Goal: Task Accomplishment & Management: Manage account settings

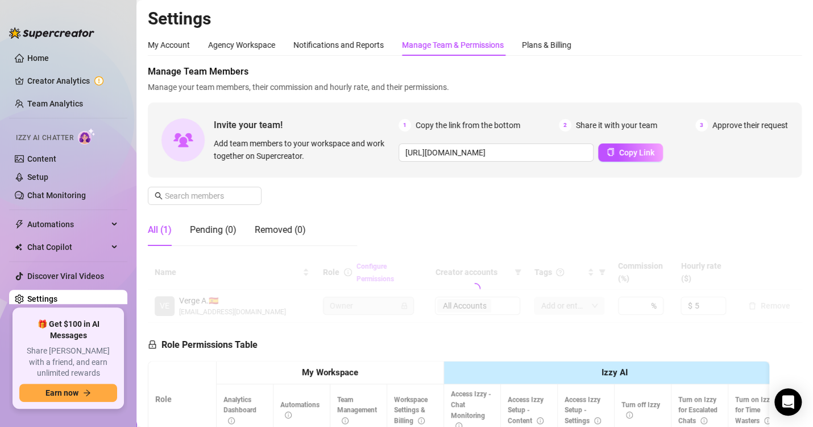
click at [57, 299] on link "Settings" at bounding box center [42, 298] width 30 height 9
click at [454, 48] on div "Manage Team & Permissions" at bounding box center [453, 45] width 102 height 13
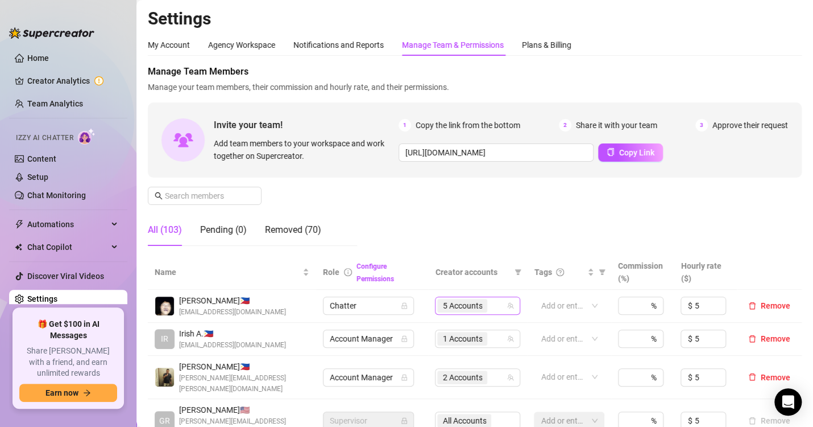
click at [462, 304] on span "5 Accounts" at bounding box center [463, 305] width 40 height 13
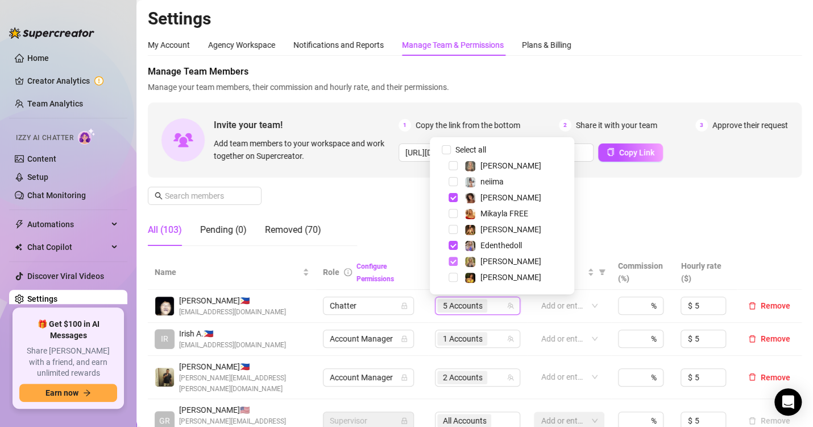
click at [456, 263] on span "Select tree node" at bounding box center [453, 261] width 9 height 9
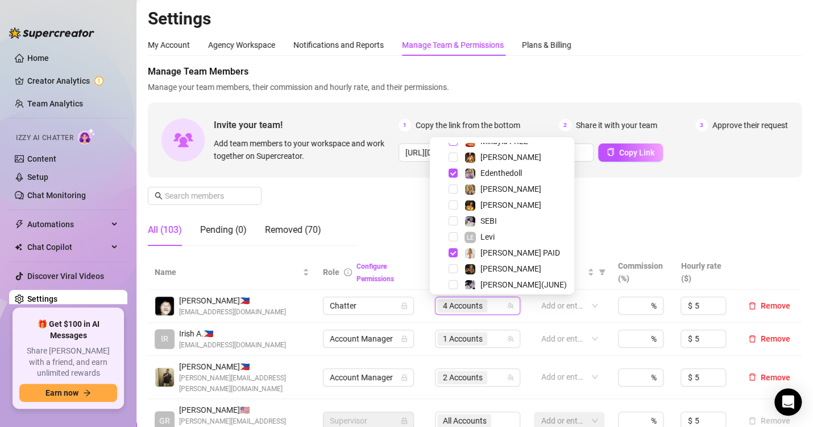
scroll to position [146, 0]
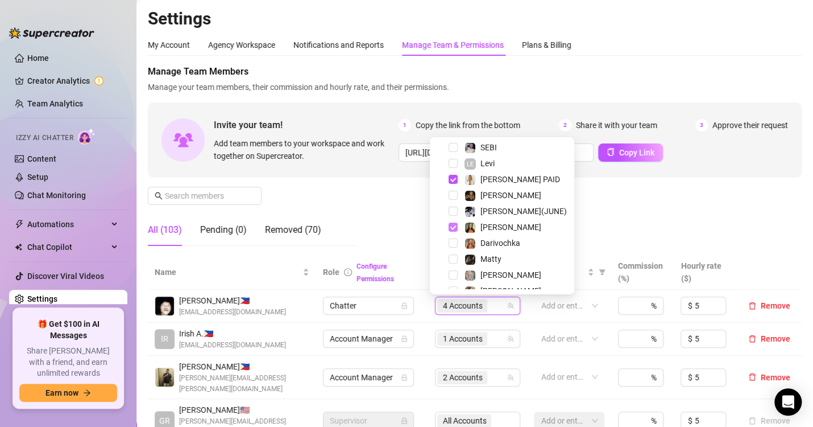
click at [453, 227] on span "Select tree node" at bounding box center [453, 226] width 9 height 9
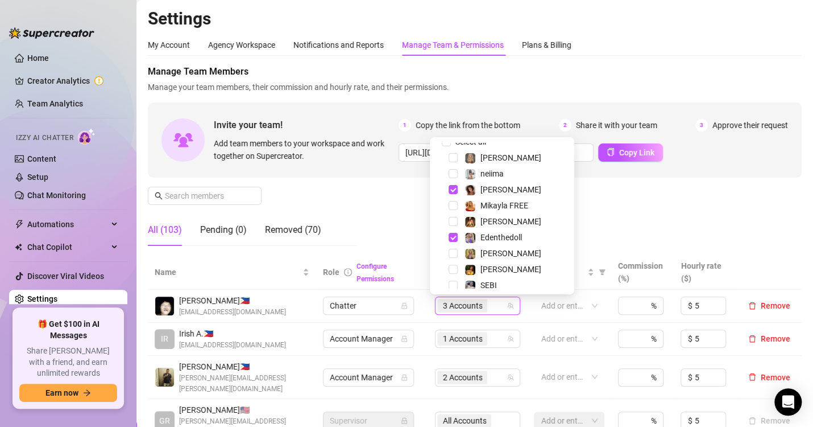
scroll to position [7, 0]
click at [454, 191] on span "Select tree node" at bounding box center [453, 190] width 9 height 9
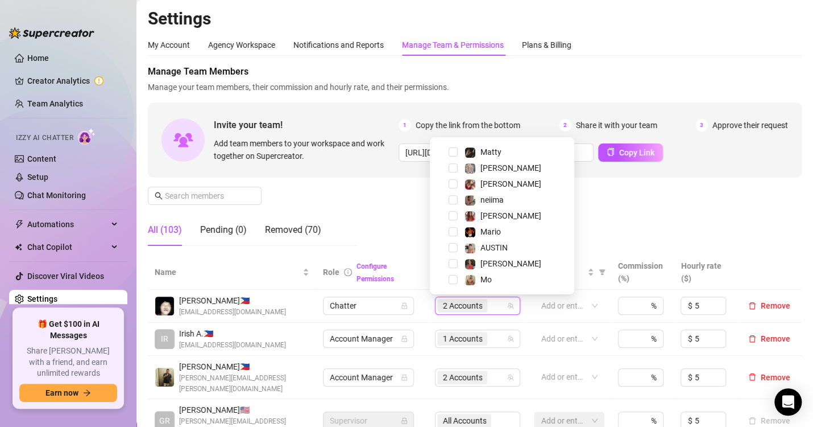
scroll to position [0, 0]
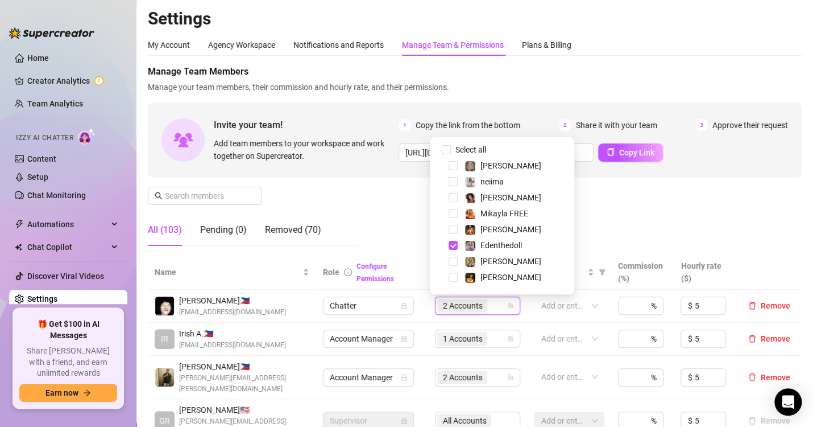
click at [628, 67] on span "Manage Team Members" at bounding box center [475, 72] width 654 height 14
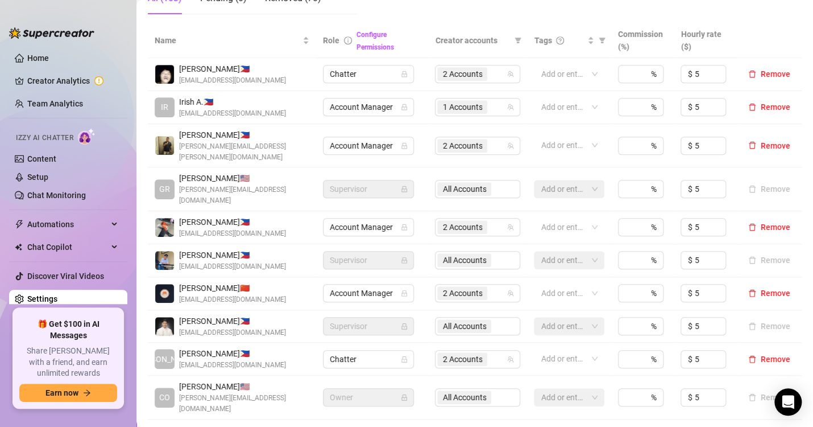
scroll to position [229, 0]
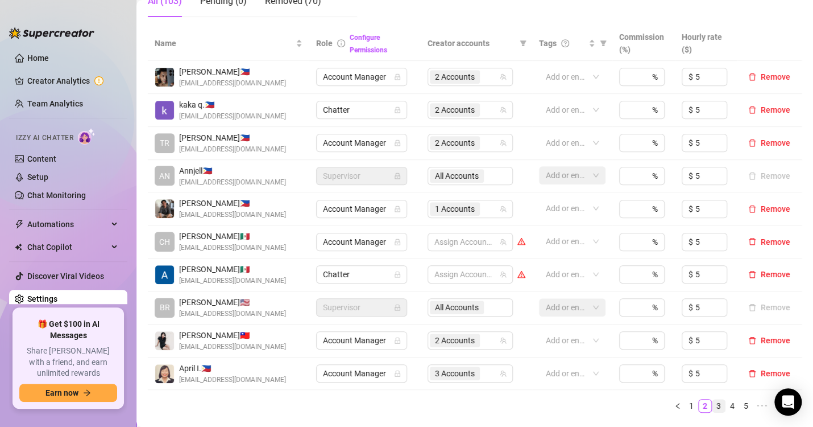
click at [713, 409] on link "3" at bounding box center [719, 405] width 13 height 13
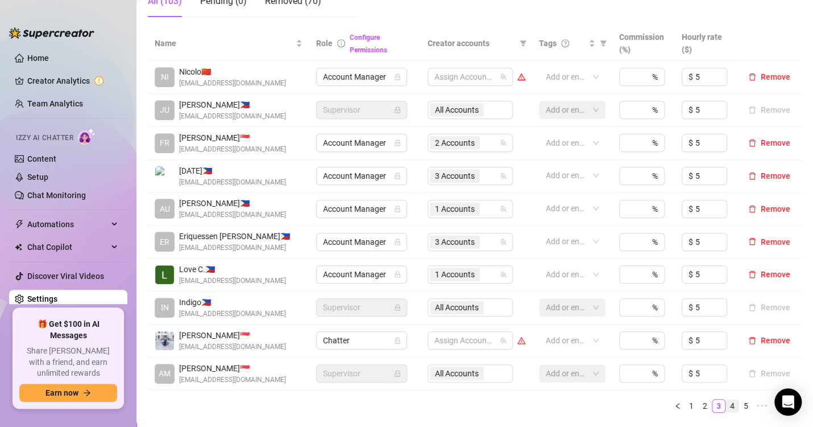
click at [726, 407] on link "4" at bounding box center [732, 405] width 13 height 13
